Goal: Task Accomplishment & Management: Manage account settings

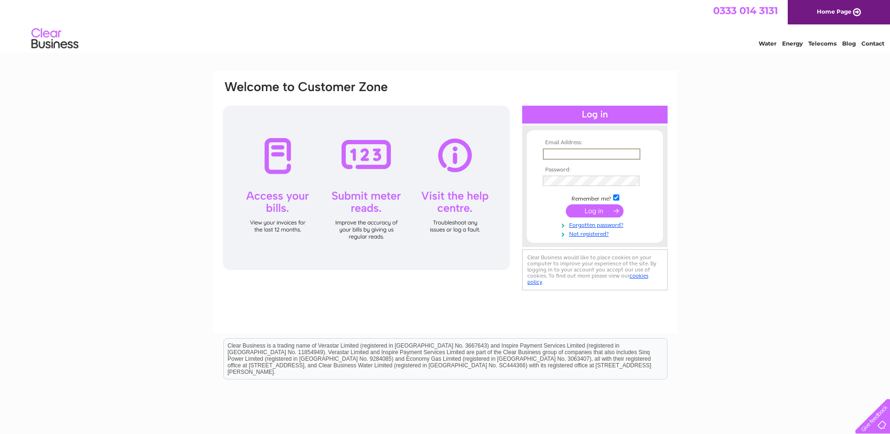
click at [570, 151] on input "text" at bounding box center [592, 153] width 98 height 11
type input "[PERSON_NAME][EMAIL_ADDRESS][DOMAIN_NAME]"
click at [597, 208] on input "submit" at bounding box center [595, 209] width 58 height 13
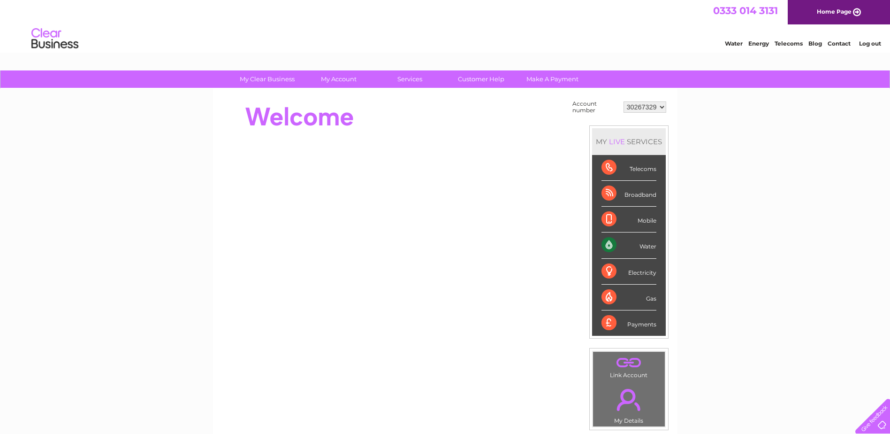
click at [607, 243] on div "Water" at bounding box center [629, 245] width 55 height 26
click at [647, 249] on div "Water" at bounding box center [629, 245] width 55 height 26
click at [612, 245] on div "Water" at bounding box center [629, 245] width 55 height 26
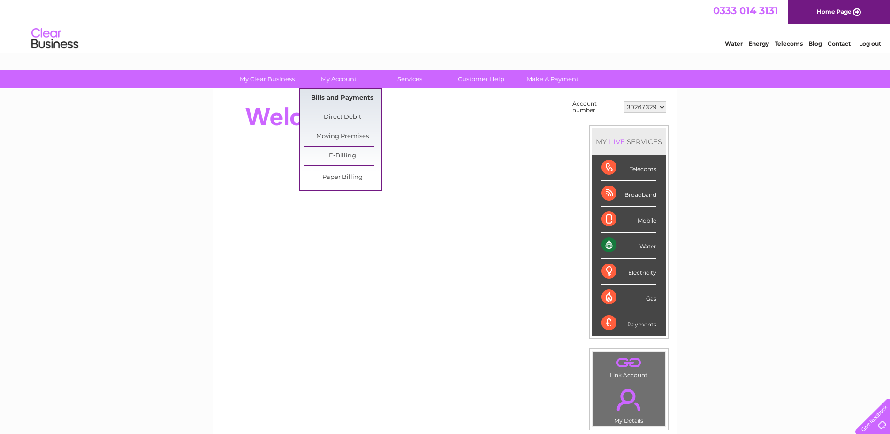
click at [345, 98] on link "Bills and Payments" at bounding box center [342, 98] width 77 height 19
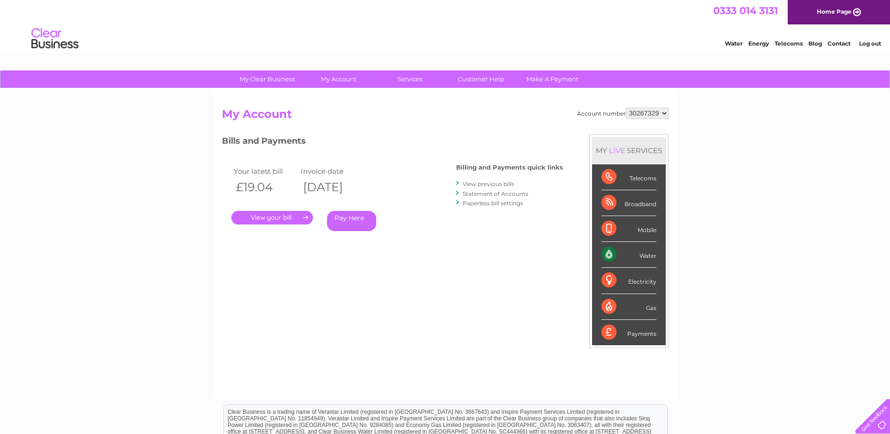
click at [261, 218] on link "." at bounding box center [272, 218] width 82 height 14
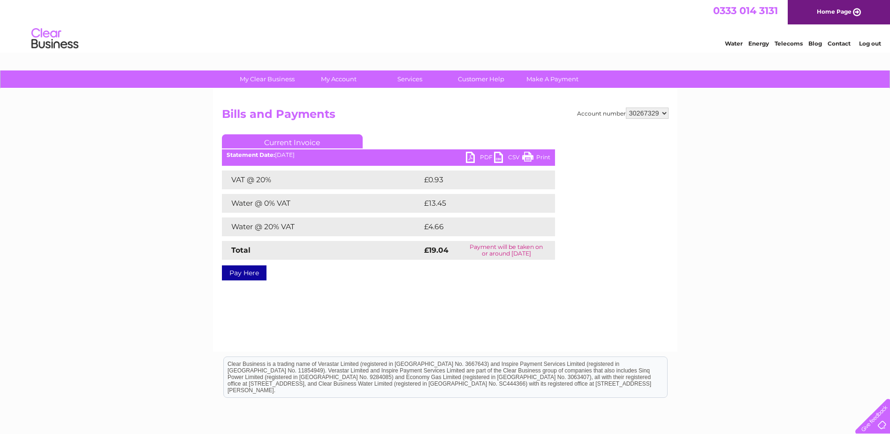
click at [470, 157] on link "PDF" at bounding box center [480, 159] width 28 height 14
click at [863, 42] on link "Log out" at bounding box center [870, 43] width 22 height 7
